Goal: Transaction & Acquisition: Book appointment/travel/reservation

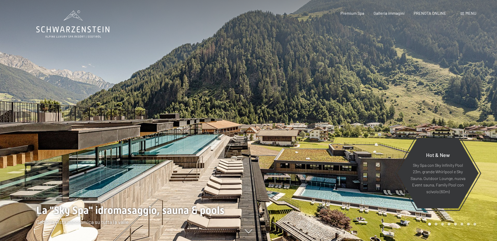
click at [478, 113] on div at bounding box center [372, 120] width 248 height 241
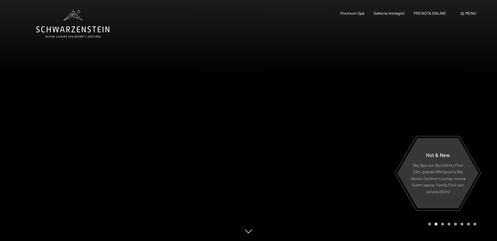
click at [475, 117] on div at bounding box center [372, 120] width 248 height 241
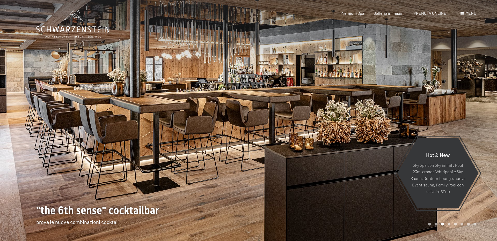
click at [475, 117] on div at bounding box center [372, 120] width 248 height 241
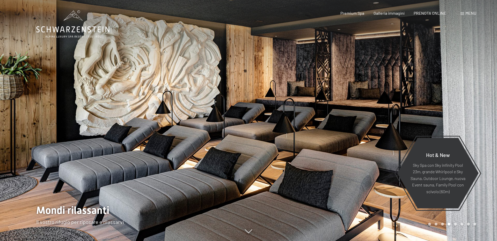
click at [475, 117] on div at bounding box center [372, 120] width 248 height 241
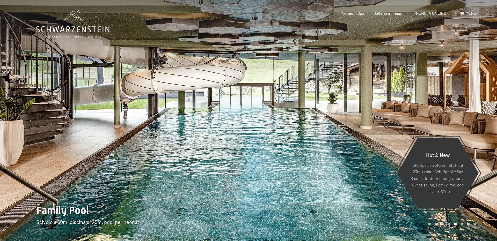
click at [475, 117] on div at bounding box center [372, 120] width 248 height 241
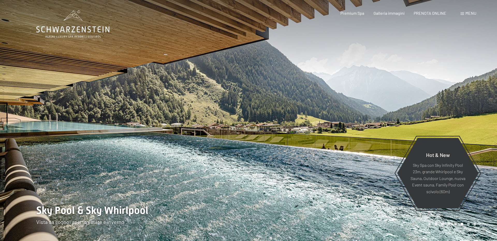
click at [475, 117] on div at bounding box center [372, 120] width 248 height 241
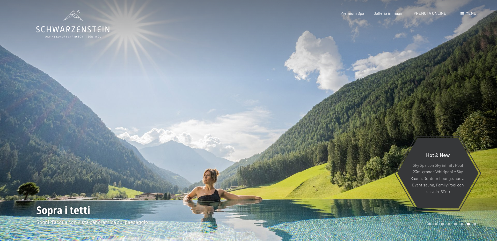
click at [475, 117] on div at bounding box center [372, 120] width 248 height 241
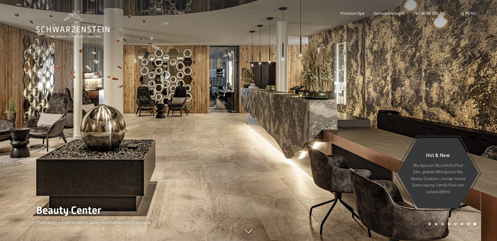
click at [475, 117] on div at bounding box center [372, 120] width 248 height 241
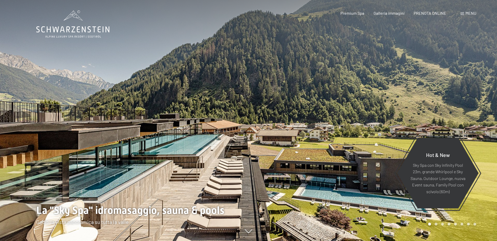
click at [475, 117] on div at bounding box center [372, 120] width 248 height 241
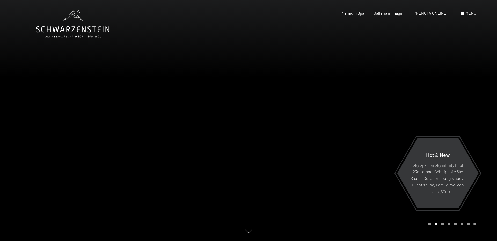
click at [475, 117] on div at bounding box center [372, 120] width 248 height 241
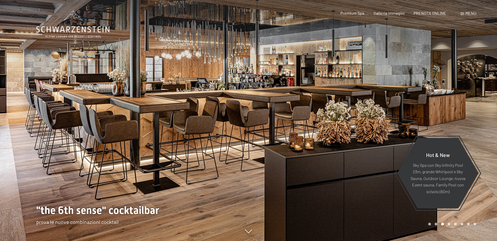
click at [475, 117] on div at bounding box center [372, 120] width 248 height 241
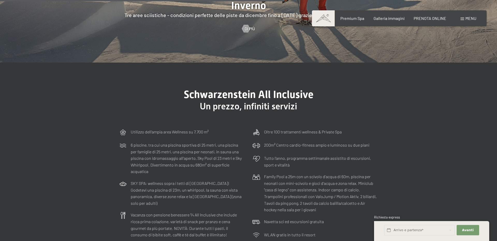
scroll to position [1499, 0]
click at [423, 141] on section "Schwarzenstein All Inclusive Un prezzo, infiniti servizi Utilizzo dell‘ampia ar…" at bounding box center [248, 182] width 497 height 241
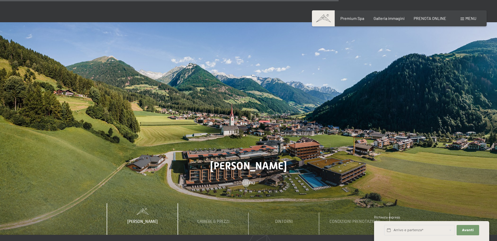
scroll to position [1785, 0]
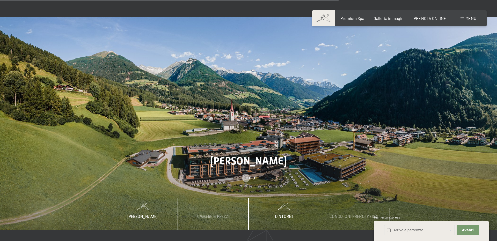
click at [289, 214] on span "Dintorni" at bounding box center [284, 216] width 18 height 5
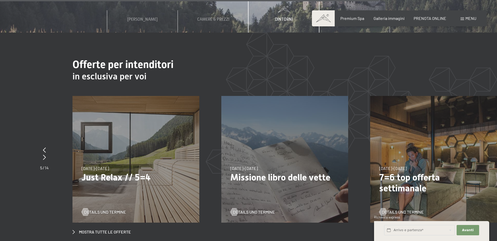
scroll to position [1999, 0]
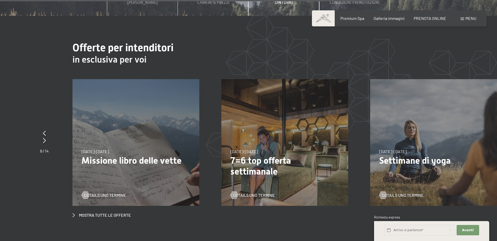
click at [275, 122] on div "4/10/2025-26/10/2025 1/11/2025-21/12/2025 10/1/2026-1/2/2026 7/3/2026-29/3/2026…" at bounding box center [284, 142] width 127 height 127
drag, startPoint x: 446, startPoint y: 135, endPoint x: 317, endPoint y: 139, distance: 128.9
click at [318, 79] on div "26/12/2025-2/1/2026 26/12/2025-2/1/2026 Festa di San Silvestro allo Schwarzenst…" at bounding box center [369, 79] width 2975 height 0
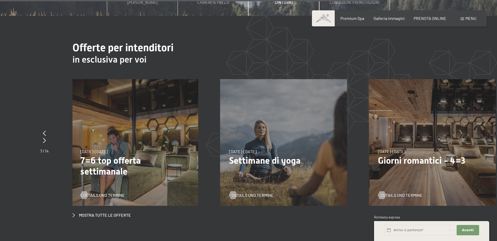
drag, startPoint x: 441, startPoint y: 130, endPoint x: 320, endPoint y: 130, distance: 121.3
click at [320, 79] on div "26/12/2025-2/1/2026 26/12/2025-2/1/2026 Festa di San Silvestro allo Schwarzenst…" at bounding box center [220, 79] width 2975 height 0
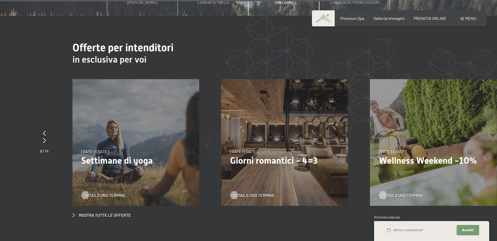
drag, startPoint x: 408, startPoint y: 132, endPoint x: 246, endPoint y: 128, distance: 162.2
click at [247, 79] on div "26/12/2025-2/1/2026 26/12/2025-2/1/2026 Festa di San Silvestro allo Schwarzenst…" at bounding box center [72, 79] width 2975 height 0
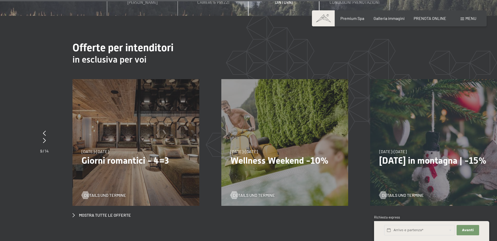
drag, startPoint x: 423, startPoint y: 131, endPoint x: 253, endPoint y: 133, distance: 169.7
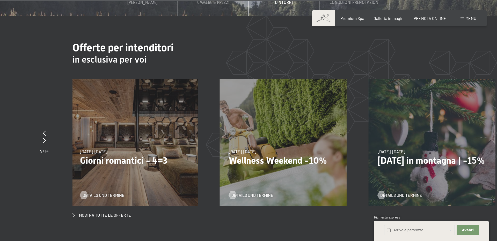
drag, startPoint x: 403, startPoint y: 153, endPoint x: 251, endPoint y: 140, distance: 152.4
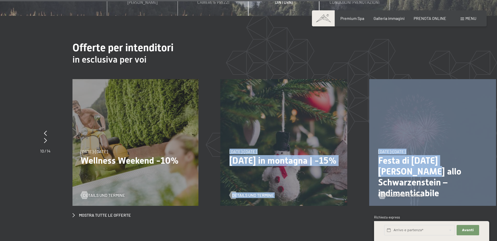
drag, startPoint x: 479, startPoint y: 147, endPoint x: 241, endPoint y: 135, distance: 237.8
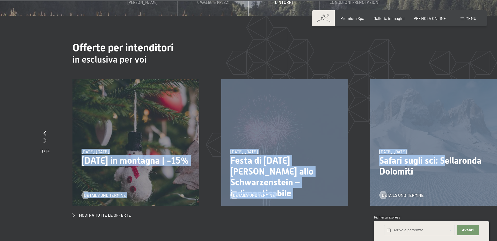
drag, startPoint x: 443, startPoint y: 148, endPoint x: 186, endPoint y: 129, distance: 258.1
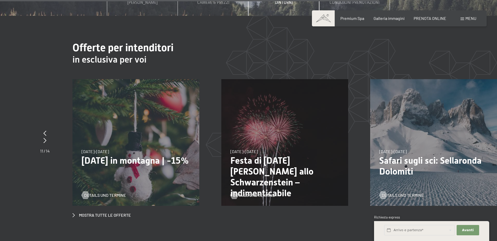
click at [339, 42] on h2 "Offerte per intenditori" at bounding box center [284, 48] width 424 height 12
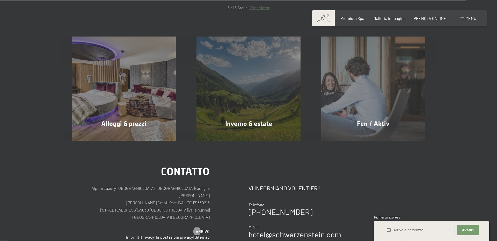
scroll to position [2534, 0]
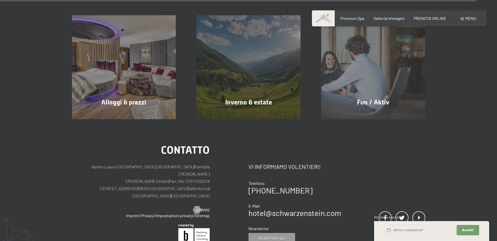
click at [468, 191] on div "Contatto Alpine Luxury SPA Resort SCHWARZENSTEIN | Famiglia Zimmerhofer Otmar Z…" at bounding box center [248, 221] width 497 height 204
click at [477, 230] on button "Avanti Nascondere i campi dell'indirizzo" at bounding box center [467, 230] width 22 height 11
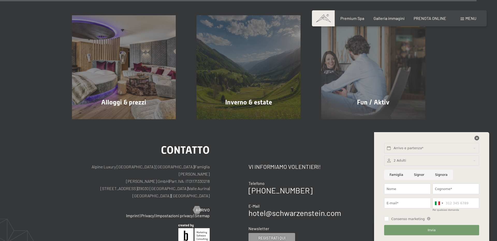
click at [478, 139] on icon at bounding box center [476, 138] width 5 height 5
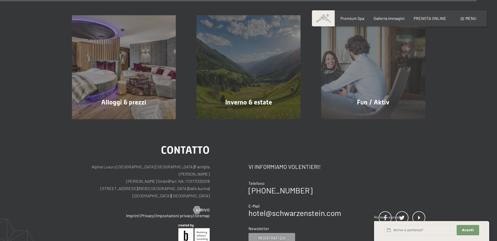
click at [464, 19] on div "Menu" at bounding box center [468, 19] width 16 height 6
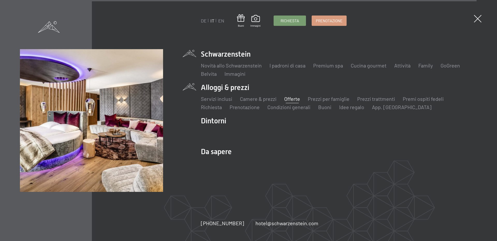
click at [289, 100] on link "Offerte" at bounding box center [292, 99] width 16 height 6
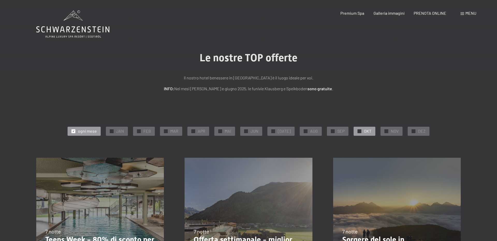
click at [358, 131] on span "✓" at bounding box center [359, 131] width 2 height 4
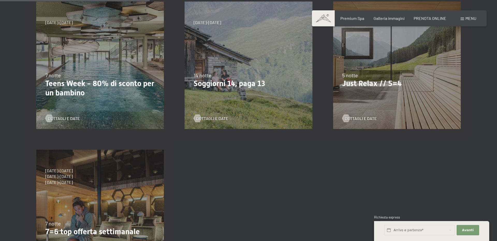
scroll to position [178, 0]
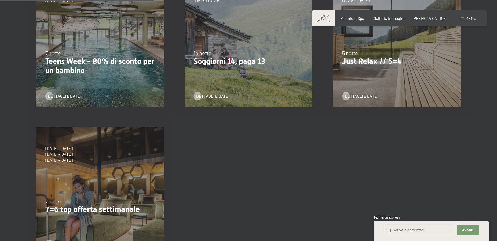
click at [78, 200] on div "7 notte" at bounding box center [99, 201] width 109 height 7
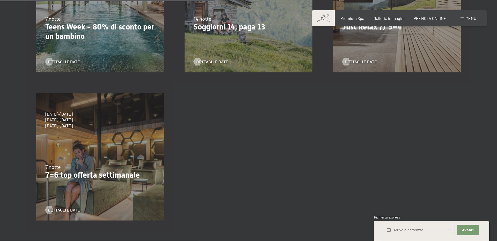
scroll to position [250, 0]
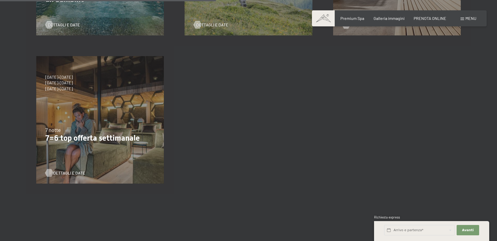
click at [63, 173] on span "Dettagli e Date" at bounding box center [69, 173] width 32 height 6
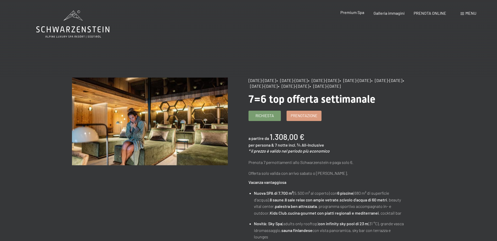
click at [348, 14] on span "Premium Spa" at bounding box center [352, 12] width 24 height 5
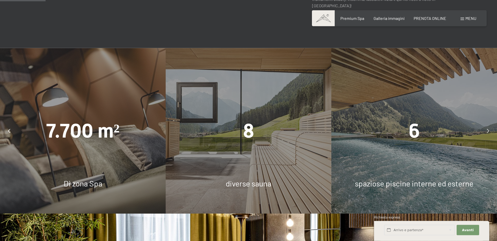
scroll to position [357, 0]
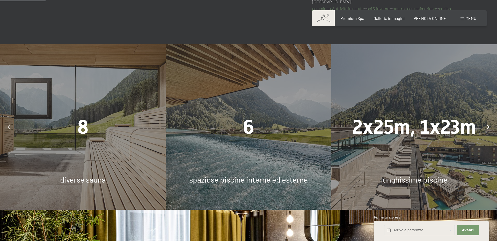
click at [86, 122] on span "8" at bounding box center [82, 127] width 11 height 23
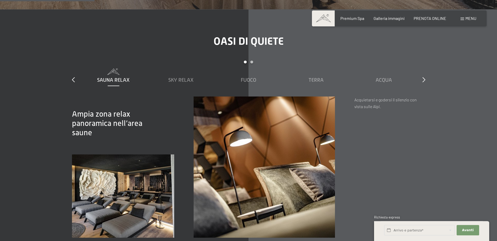
scroll to position [785, 0]
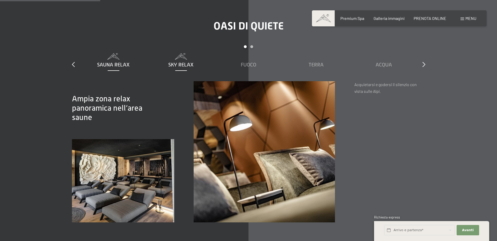
click at [180, 62] on span "Sky Relax" at bounding box center [180, 65] width 25 height 6
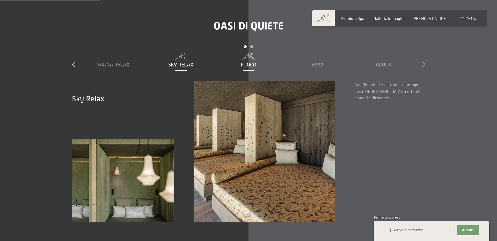
click at [243, 62] on span "Fuoco" at bounding box center [249, 65] width 16 height 6
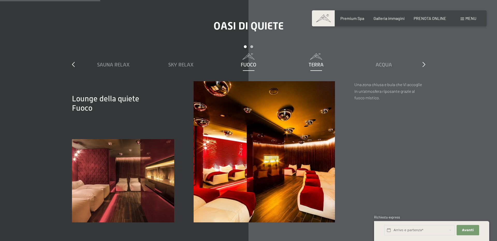
click at [312, 62] on span "Terra" at bounding box center [315, 65] width 15 height 6
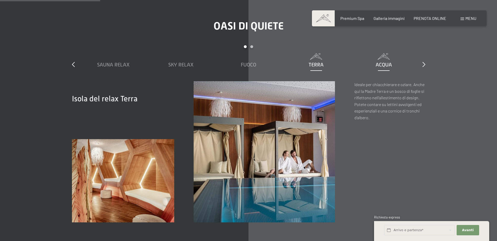
click at [383, 62] on span "Acqua" at bounding box center [383, 65] width 16 height 6
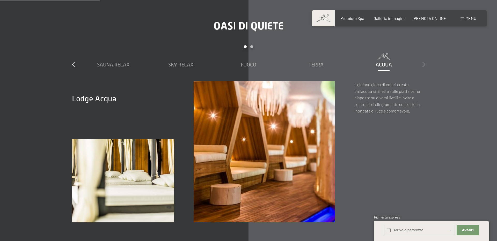
click at [423, 62] on icon at bounding box center [423, 64] width 3 height 5
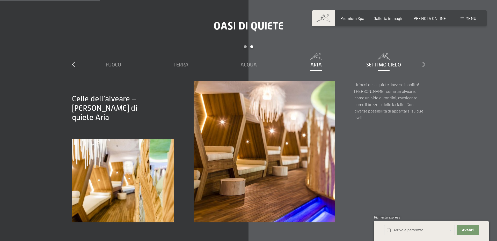
click at [385, 62] on span "Settimo Cielo" at bounding box center [383, 65] width 35 height 6
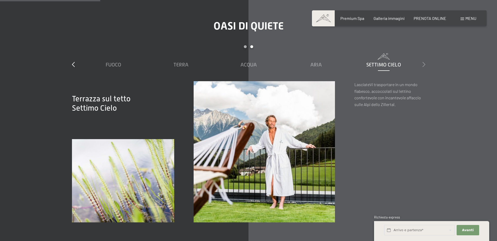
click at [422, 62] on icon at bounding box center [423, 64] width 3 height 5
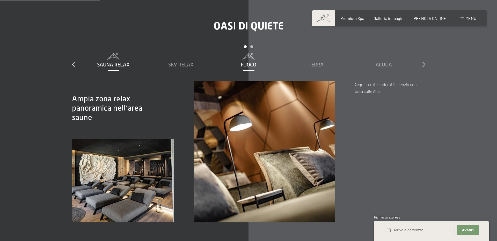
click at [251, 62] on span "Fuoco" at bounding box center [249, 65] width 16 height 6
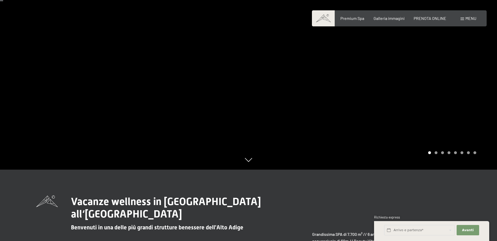
scroll to position [0, 0]
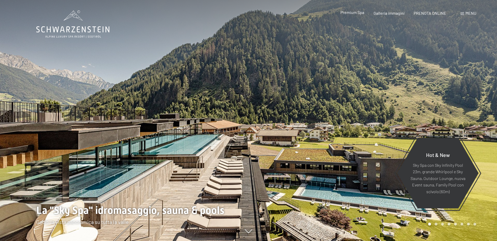
click at [356, 16] on div "Premium Spa Galleria immagini PRENOTA ONLINE" at bounding box center [388, 13] width 133 height 6
click at [353, 13] on span "Premium Spa" at bounding box center [352, 12] width 24 height 5
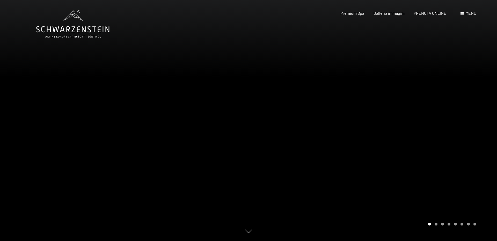
click at [462, 137] on div at bounding box center [372, 120] width 248 height 241
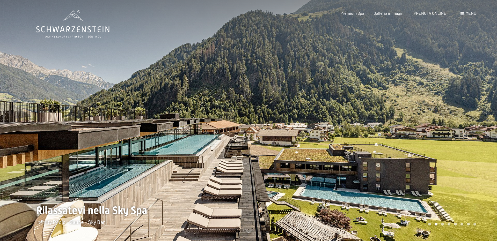
click at [462, 137] on div at bounding box center [372, 120] width 248 height 241
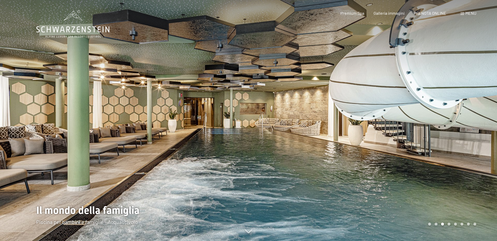
click at [462, 137] on div at bounding box center [372, 120] width 248 height 241
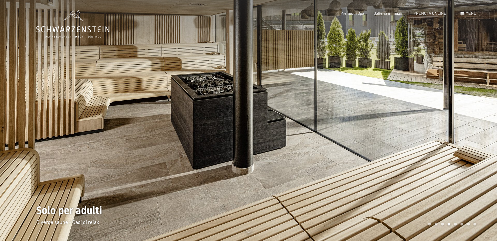
click at [70, 209] on div at bounding box center [124, 120] width 248 height 241
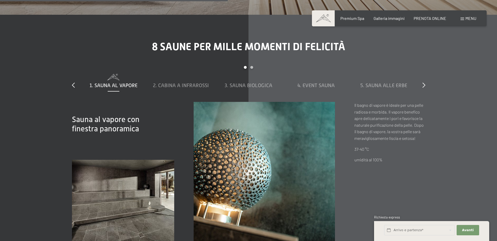
scroll to position [1785, 0]
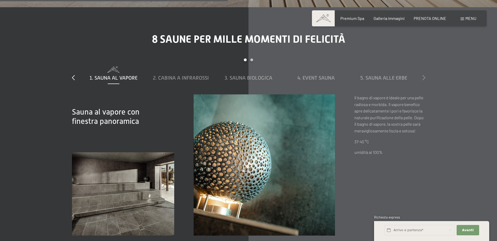
click at [424, 75] on icon at bounding box center [423, 77] width 3 height 5
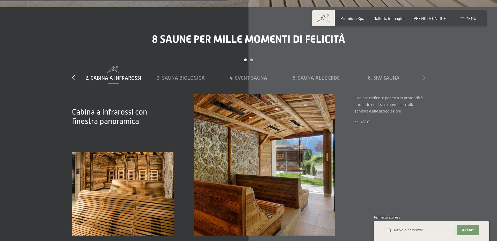
click at [424, 75] on icon at bounding box center [423, 77] width 3 height 5
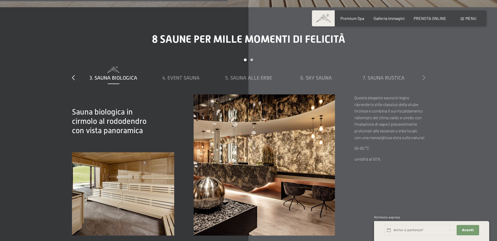
click at [424, 75] on icon at bounding box center [423, 77] width 3 height 5
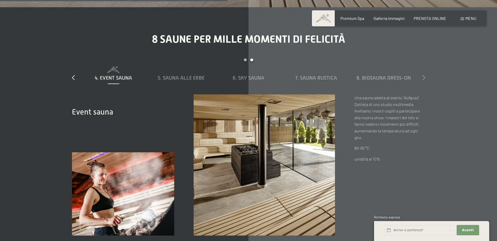
click at [424, 75] on icon at bounding box center [423, 77] width 3 height 5
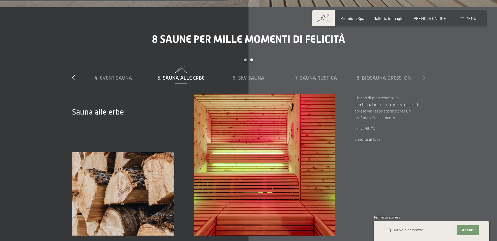
click at [424, 75] on icon at bounding box center [423, 77] width 3 height 5
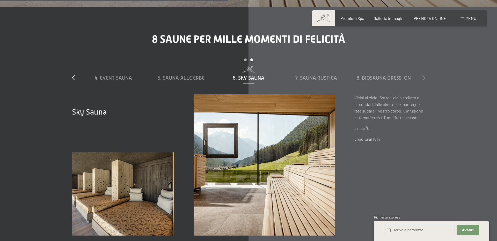
click at [424, 75] on icon at bounding box center [423, 77] width 3 height 5
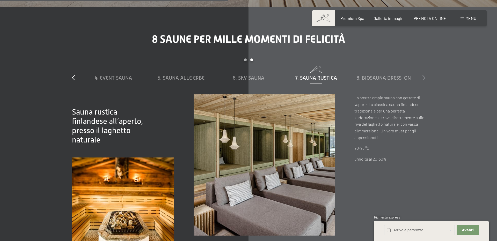
click at [424, 75] on icon at bounding box center [423, 77] width 3 height 5
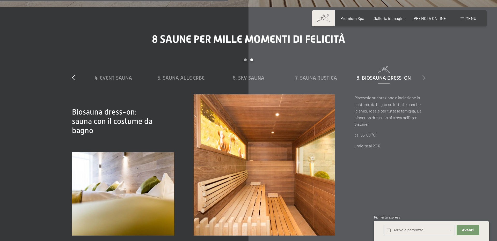
click at [423, 75] on icon at bounding box center [423, 77] width 3 height 5
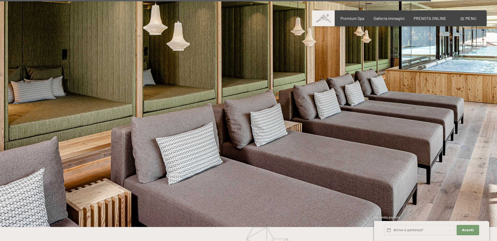
scroll to position [2891, 0]
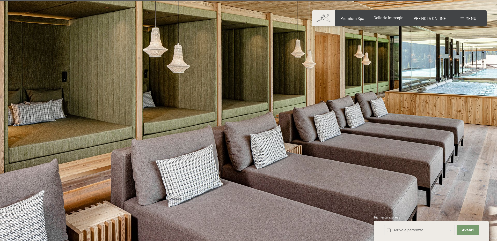
click at [377, 19] on span "Galleria immagini" at bounding box center [388, 17] width 31 height 5
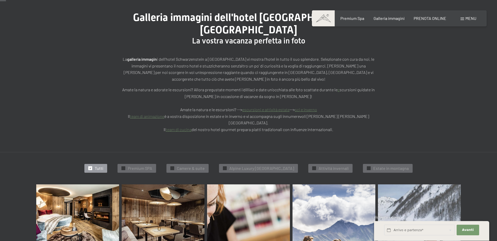
scroll to position [107, 0]
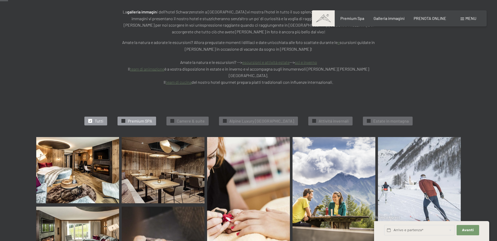
click at [121, 119] on div at bounding box center [123, 121] width 4 height 4
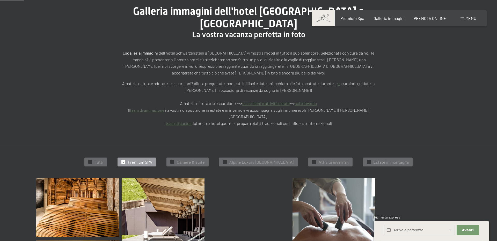
scroll to position [54, 0]
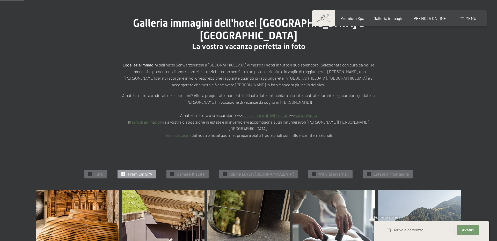
click at [465, 18] on span "Menu" at bounding box center [470, 18] width 11 height 5
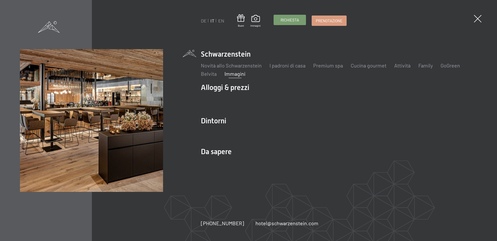
click at [288, 24] on link "Richiesta" at bounding box center [290, 20] width 32 height 10
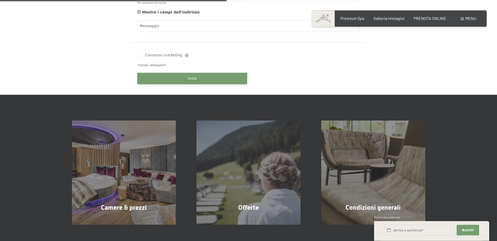
scroll to position [321, 0]
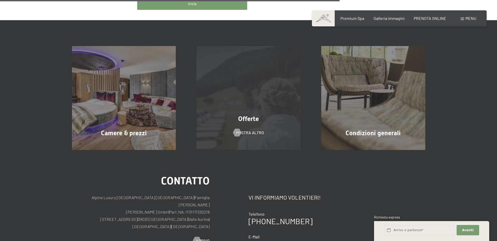
click at [246, 121] on span "Offerte" at bounding box center [248, 119] width 21 height 8
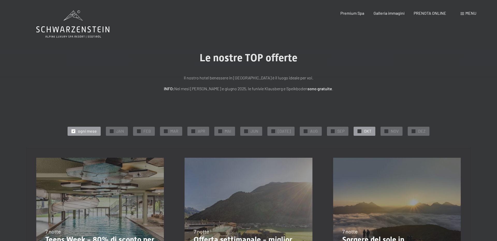
click at [364, 133] on span "OKT" at bounding box center [368, 131] width 8 height 6
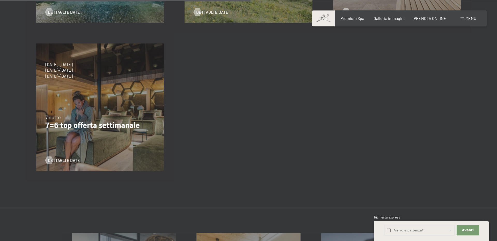
scroll to position [321, 0]
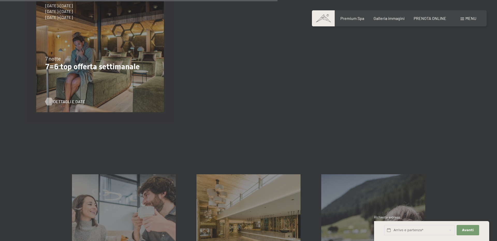
click at [60, 99] on span "Dettagli e Date" at bounding box center [69, 102] width 32 height 6
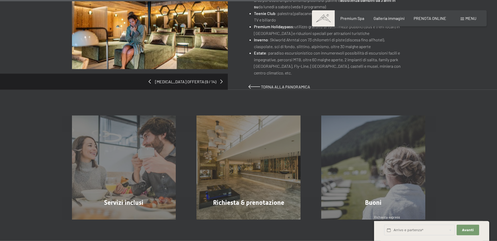
scroll to position [393, 0]
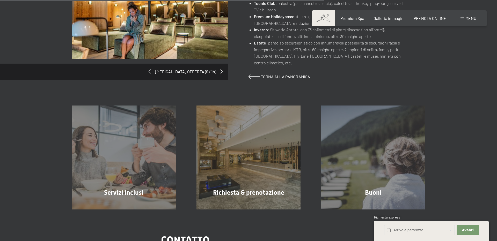
click at [241, 119] on div "Richiesta & prenotazione mostra altro" at bounding box center [248, 158] width 125 height 104
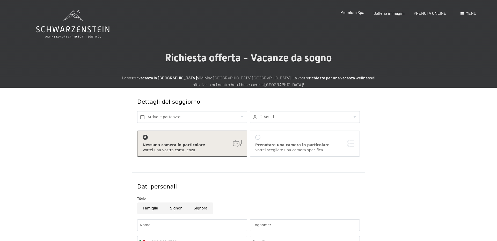
click at [354, 13] on span "Premium Spa" at bounding box center [352, 12] width 24 height 5
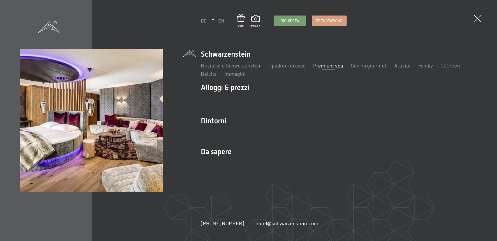
click at [240, 87] on li "Alloggi & prezzi Servizi inclusi Camere & prezzi Lista Offerte Lista Prezzi per…" at bounding box center [339, 97] width 276 height 28
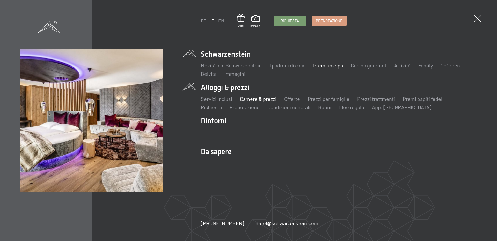
click at [250, 99] on link "Camere & prezzi" at bounding box center [258, 99] width 36 height 6
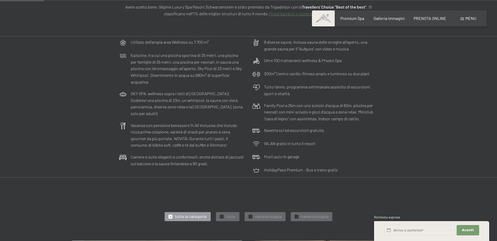
scroll to position [178, 0]
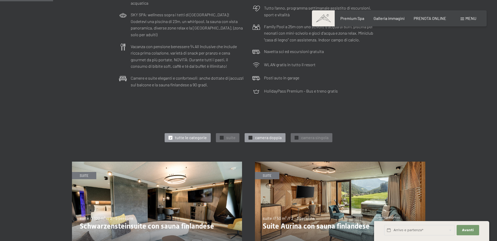
click at [250, 138] on span "✓" at bounding box center [250, 138] width 2 height 4
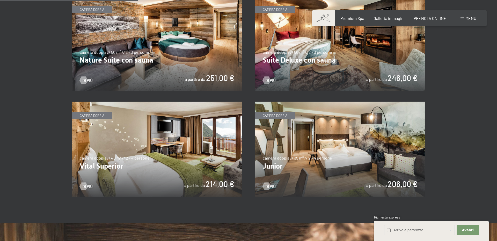
scroll to position [357, 0]
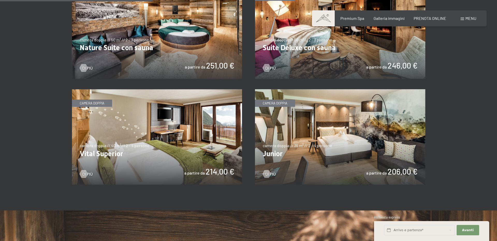
click at [286, 143] on img at bounding box center [340, 137] width 170 height 96
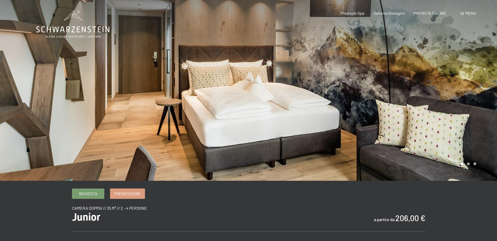
click at [452, 101] on div at bounding box center [372, 90] width 248 height 181
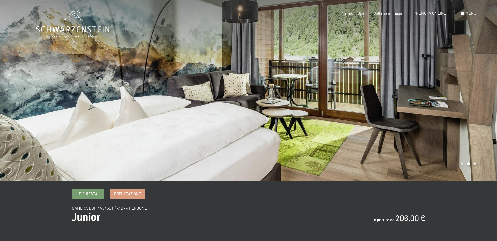
click at [452, 101] on div at bounding box center [372, 90] width 248 height 181
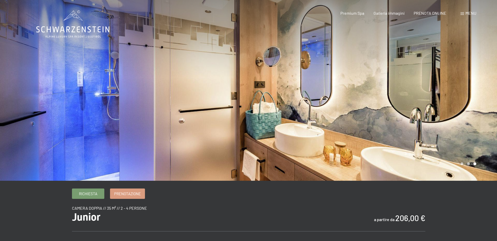
click at [452, 101] on div at bounding box center [372, 90] width 248 height 181
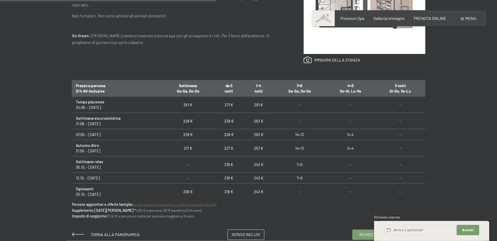
scroll to position [286, 0]
drag, startPoint x: 223, startPoint y: 166, endPoint x: 237, endPoint y: 170, distance: 14.5
click at [237, 170] on td "218 €" at bounding box center [229, 164] width 30 height 16
